Goal: Task Accomplishment & Management: Manage account settings

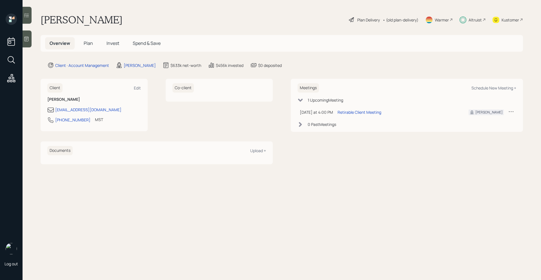
click at [478, 19] on div "Altruist" at bounding box center [475, 20] width 13 height 6
click at [91, 45] on span "Plan" at bounding box center [88, 43] width 9 height 6
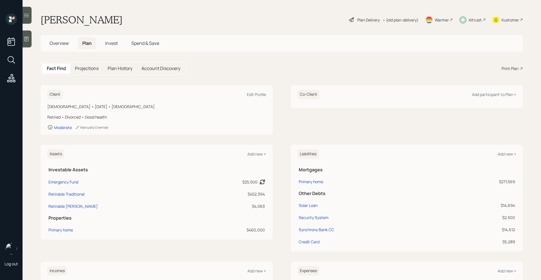
click at [62, 45] on span "Overview" at bounding box center [59, 43] width 19 height 6
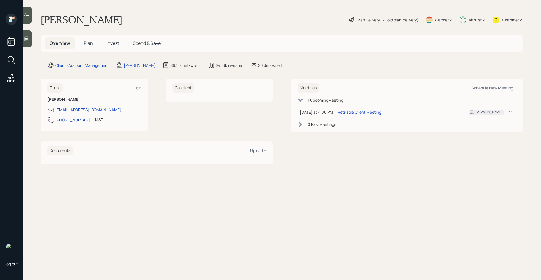
click at [92, 46] on span "Plan" at bounding box center [88, 43] width 9 height 6
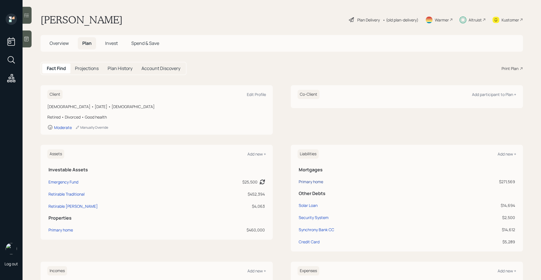
click at [321, 182] on div "Primary home" at bounding box center [311, 181] width 25 height 6
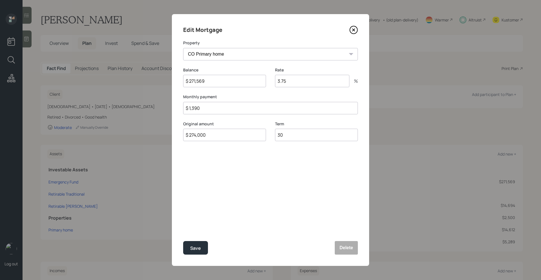
click at [355, 28] on icon at bounding box center [354, 30] width 8 height 8
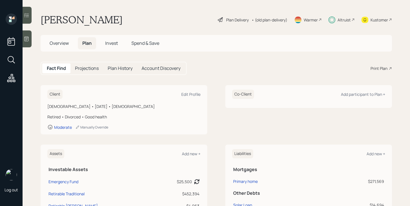
click at [235, 19] on div "Plan Delivery" at bounding box center [237, 20] width 23 height 6
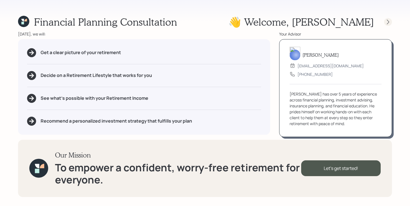
click at [386, 22] on icon at bounding box center [388, 22] width 6 height 6
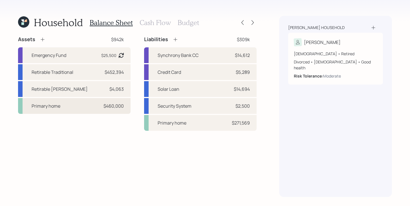
click at [66, 112] on div "Primary home $460,000" at bounding box center [74, 106] width 112 height 16
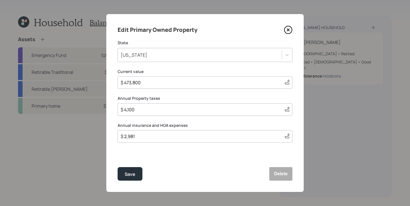
click at [228, 56] on div "[US_STATE]" at bounding box center [200, 55] width 164 height 10
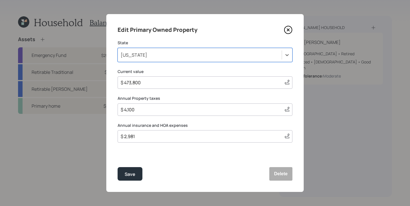
click at [244, 54] on div "[US_STATE]" at bounding box center [200, 55] width 164 height 10
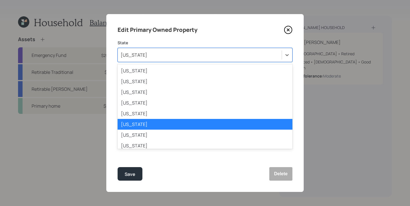
click at [244, 54] on div "[US_STATE]" at bounding box center [200, 55] width 164 height 10
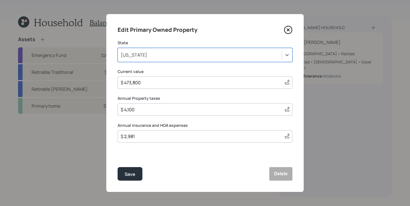
click at [228, 56] on div "[US_STATE]" at bounding box center [200, 55] width 164 height 10
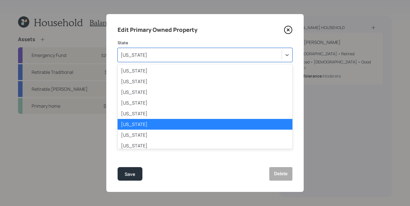
click at [228, 56] on div "[US_STATE]" at bounding box center [200, 55] width 164 height 10
click at [229, 55] on div "[US_STATE]" at bounding box center [200, 55] width 164 height 10
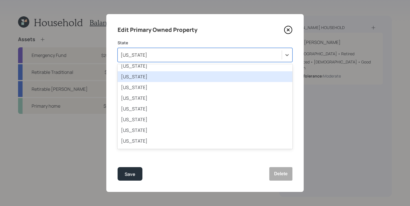
scroll to position [243, 0]
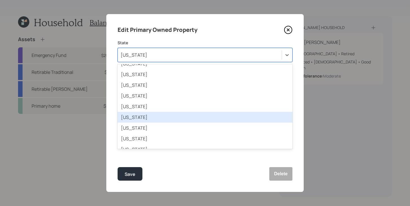
click at [160, 119] on div "[US_STATE]" at bounding box center [205, 117] width 175 height 11
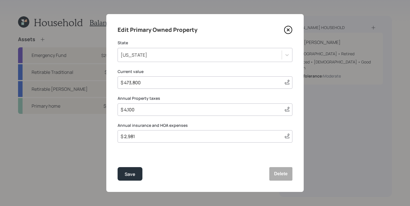
click at [166, 85] on input "$ 473,800" at bounding box center [200, 82] width 160 height 7
type input "$ 500,000"
click at [170, 110] on input "$ 4,100" at bounding box center [200, 109] width 160 height 7
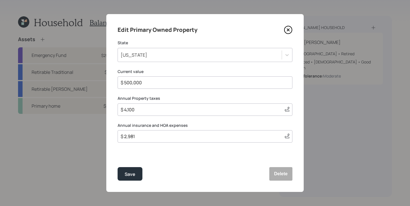
click at [162, 138] on input "$ 2,981" at bounding box center [200, 136] width 160 height 7
click at [204, 140] on div "$ 1,010" at bounding box center [205, 136] width 175 height 12
click at [190, 138] on input "$ 1,010" at bounding box center [202, 136] width 165 height 7
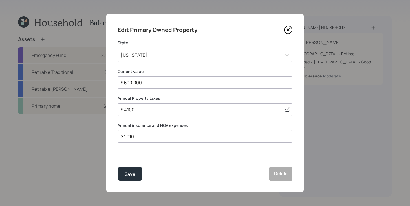
click at [190, 138] on input "$ 1,010" at bounding box center [202, 136] width 165 height 7
type input "$ 2,878"
click at [125, 175] on div "Save" at bounding box center [130, 175] width 11 height 8
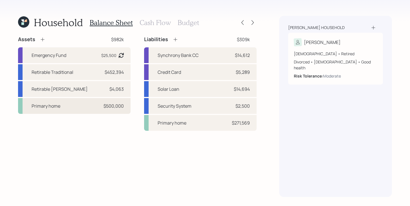
click at [70, 107] on div "Primary home $500,000" at bounding box center [74, 106] width 112 height 16
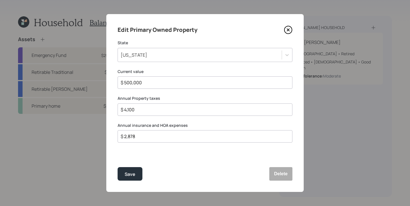
click at [163, 110] on input "$ 4,100" at bounding box center [202, 109] width 165 height 7
type input "$ 2,400"
click at [135, 176] on button "Save" at bounding box center [130, 174] width 25 height 14
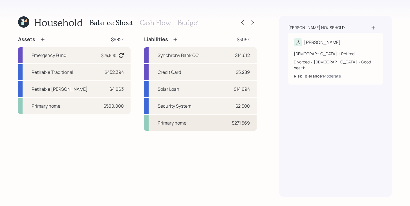
click at [187, 126] on div "Primary home $271,569" at bounding box center [200, 123] width 112 height 16
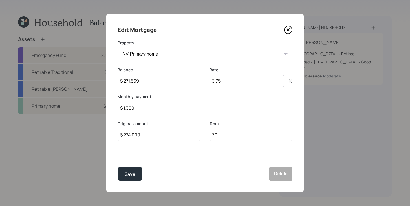
click at [152, 86] on input "$ 271,569" at bounding box center [159, 81] width 83 height 12
type input "$ 216,000"
click at [151, 137] on input "$ 274,000" at bounding box center [159, 135] width 83 height 12
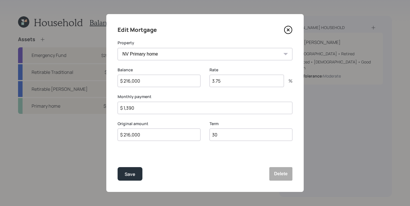
type input "$ 216,000"
click at [212, 110] on input "$ 1,390" at bounding box center [205, 108] width 175 height 12
click at [145, 108] on input "$ 1,390" at bounding box center [205, 108] width 175 height 12
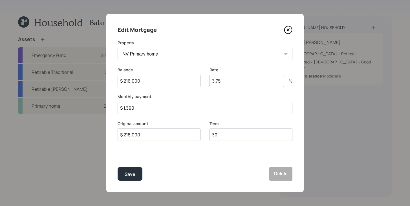
click at [145, 108] on input "$ 1,390" at bounding box center [205, 108] width 175 height 12
type input "$ 1,277"
click at [126, 171] on div "Save" at bounding box center [130, 175] width 11 height 8
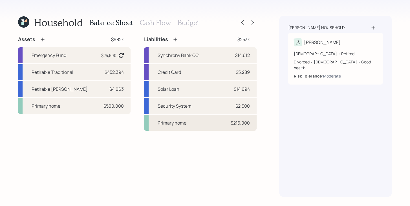
click at [178, 125] on div "Primary home" at bounding box center [172, 123] width 29 height 7
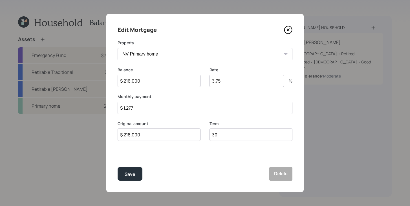
click at [234, 84] on input "3.75" at bounding box center [246, 81] width 74 height 12
drag, startPoint x: 226, startPoint y: 82, endPoint x: 197, endPoint y: 80, distance: 28.8
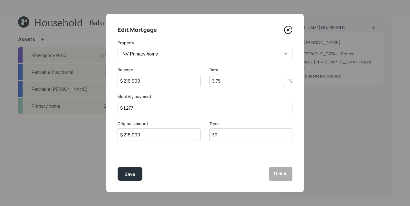
click at [197, 80] on div "Balance $ 216,000 Rate 3.75 %" at bounding box center [205, 80] width 175 height 27
type input "5.875"
click at [127, 175] on div "Save" at bounding box center [130, 175] width 11 height 8
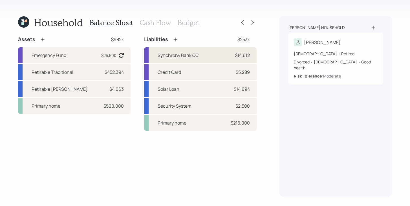
click at [205, 50] on div "Synchrony Bank CC $14,612" at bounding box center [200, 55] width 112 height 16
select select "credit_card"
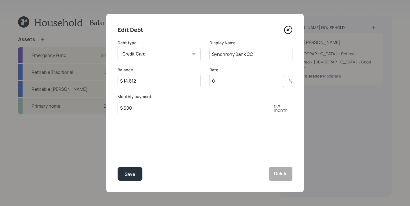
click at [290, 32] on icon at bounding box center [288, 30] width 8 height 8
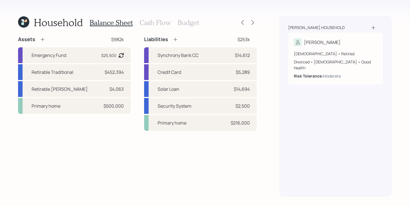
click at [158, 24] on h3 "Cash Flow" at bounding box center [155, 23] width 31 height 8
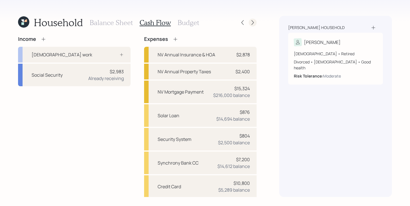
click at [254, 25] on icon at bounding box center [253, 23] width 6 height 6
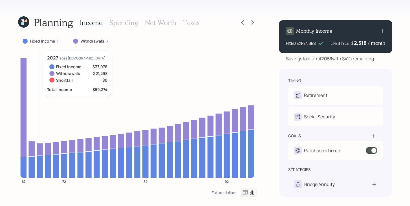
click at [28, 24] on icon at bounding box center [23, 22] width 13 height 13
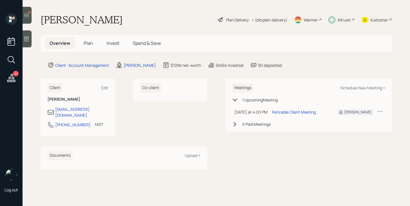
click at [29, 19] on div at bounding box center [27, 15] width 9 height 17
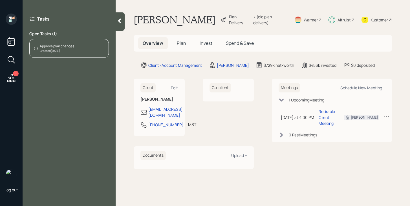
click at [70, 52] on div "Created Today" at bounding box center [57, 51] width 34 height 4
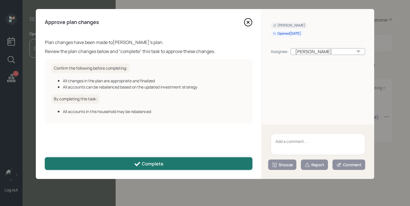
click at [183, 166] on button "Complete" at bounding box center [148, 163] width 207 height 13
